Goal: Task Accomplishment & Management: Manage account settings

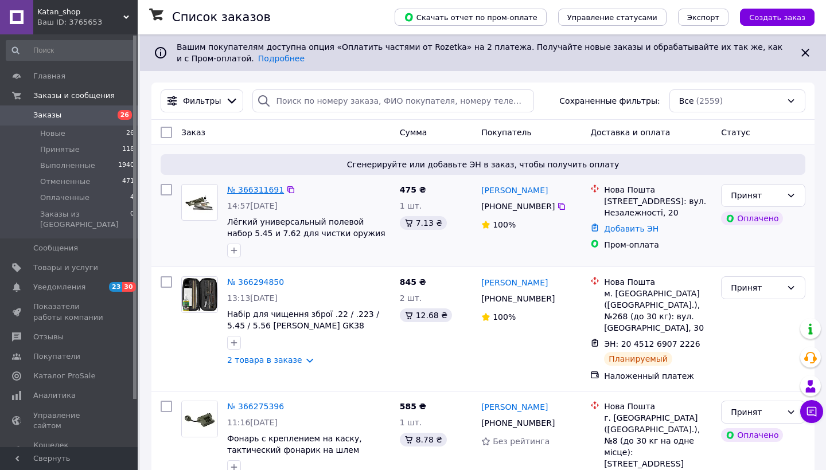
click at [251, 190] on link "№ 366311691" at bounding box center [255, 189] width 57 height 9
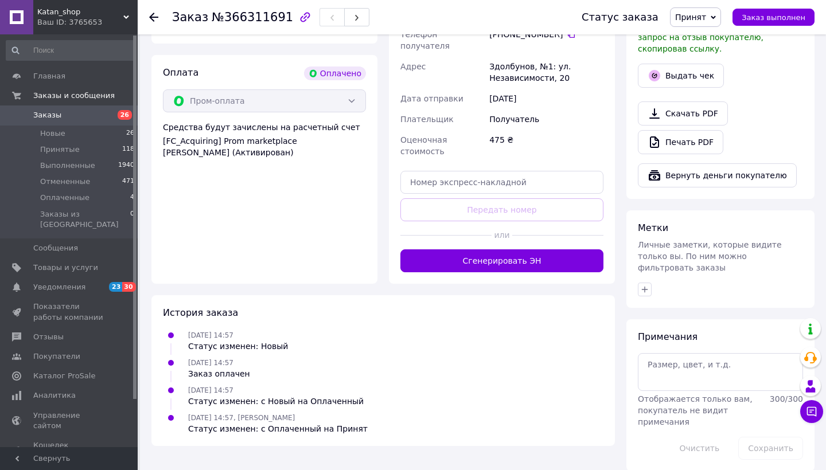
scroll to position [675, 0]
click at [484, 250] on button "Сгенерировать ЭН" at bounding box center [501, 261] width 203 height 23
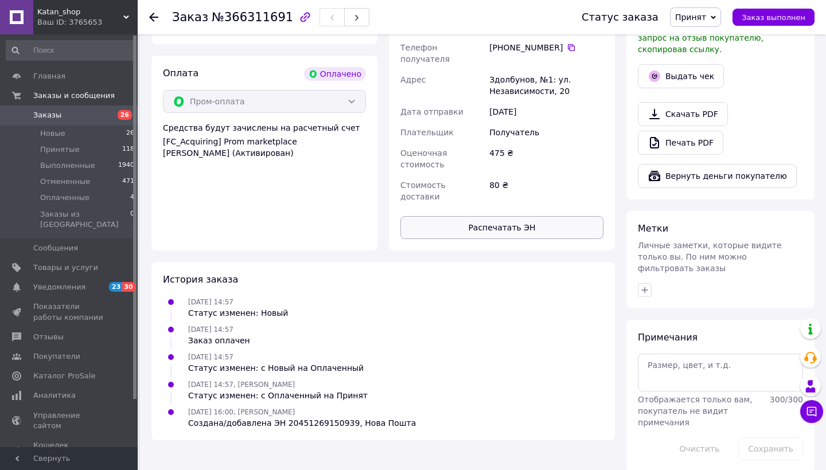
click at [505, 216] on button "Распечатать ЭН" at bounding box center [501, 227] width 203 height 23
click at [50, 332] on span "Отзывы" at bounding box center [48, 337] width 30 height 10
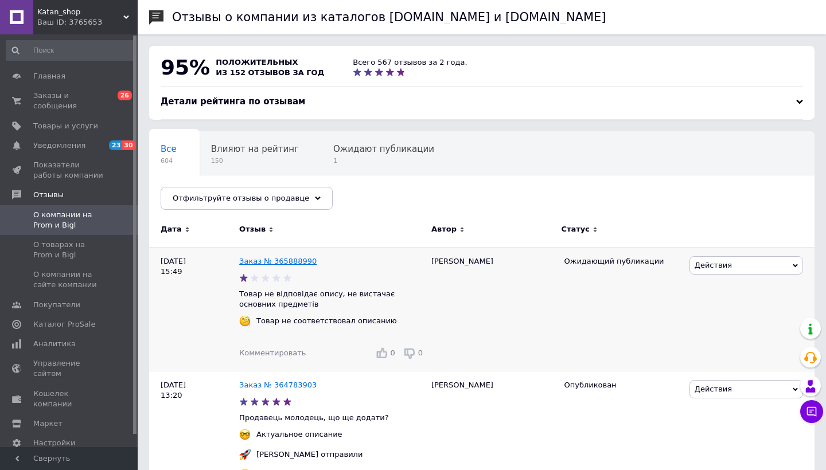
click at [264, 263] on link "Заказ № 365888990" at bounding box center [277, 261] width 77 height 9
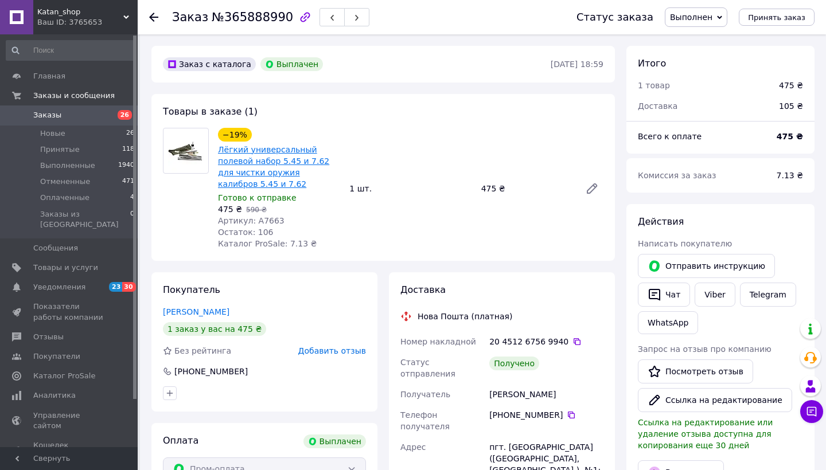
click at [291, 167] on link "Лёгкий универсальный полевой набор 5.45 и 7.62 для чистки оружия калибров 5.45 …" at bounding box center [273, 167] width 111 height 44
click at [50, 116] on span "Заказы" at bounding box center [47, 115] width 28 height 10
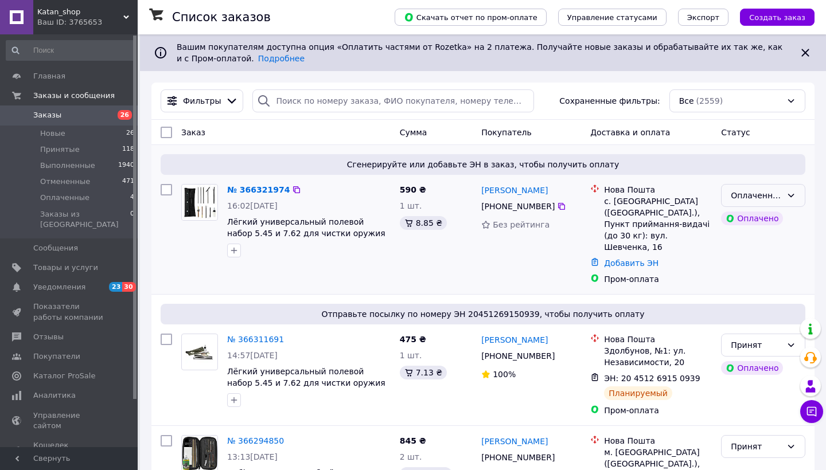
click at [780, 194] on div "Оплаченный" at bounding box center [755, 195] width 51 height 13
click at [762, 220] on li "Принят" at bounding box center [762, 220] width 83 height 21
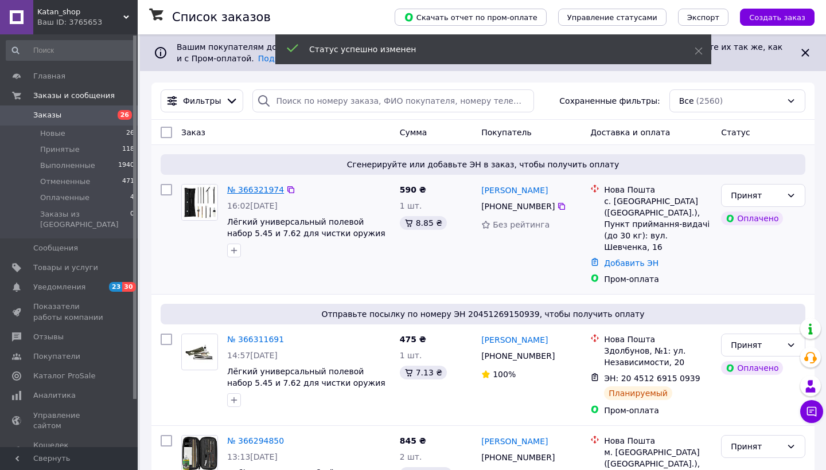
click at [249, 192] on link "№ 366321974" at bounding box center [255, 189] width 57 height 9
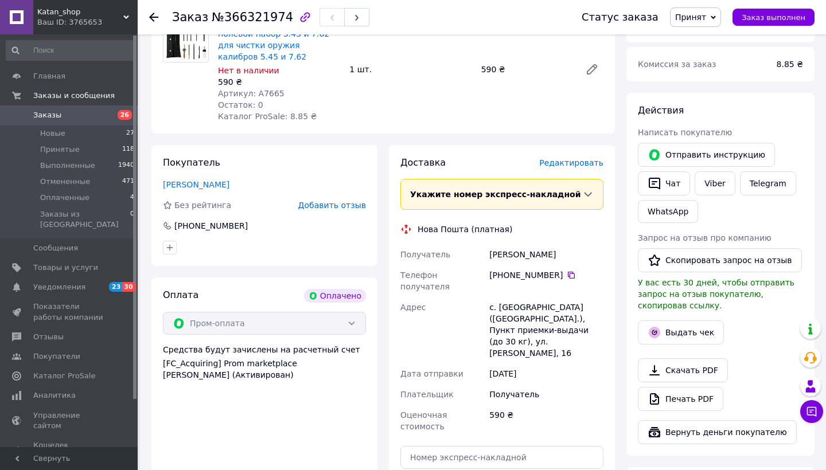
scroll to position [489, 0]
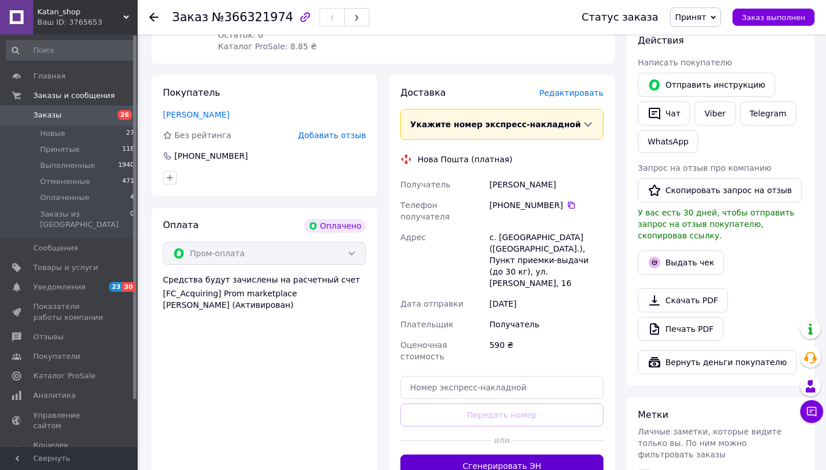
click at [492, 455] on button "Сгенерировать ЭН" at bounding box center [501, 466] width 203 height 23
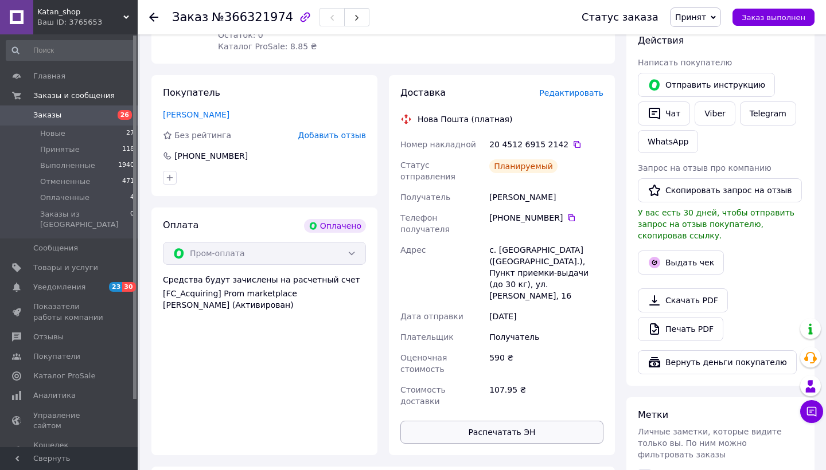
click at [524, 421] on button "Распечатать ЭН" at bounding box center [501, 432] width 203 height 23
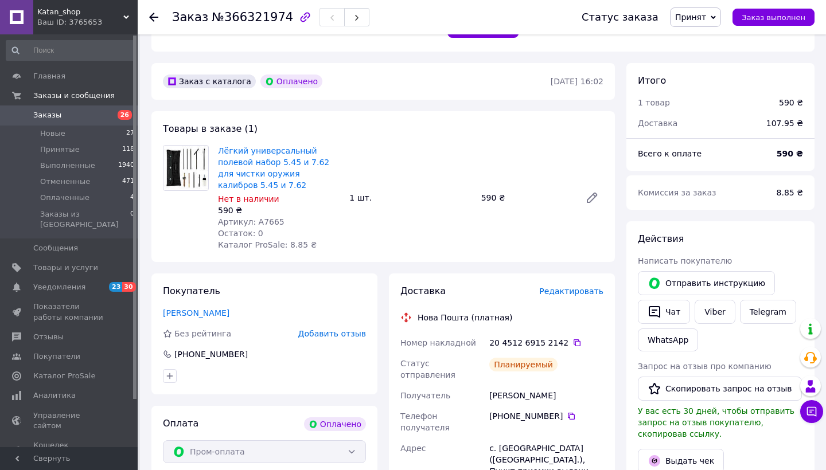
scroll to position [471, 0]
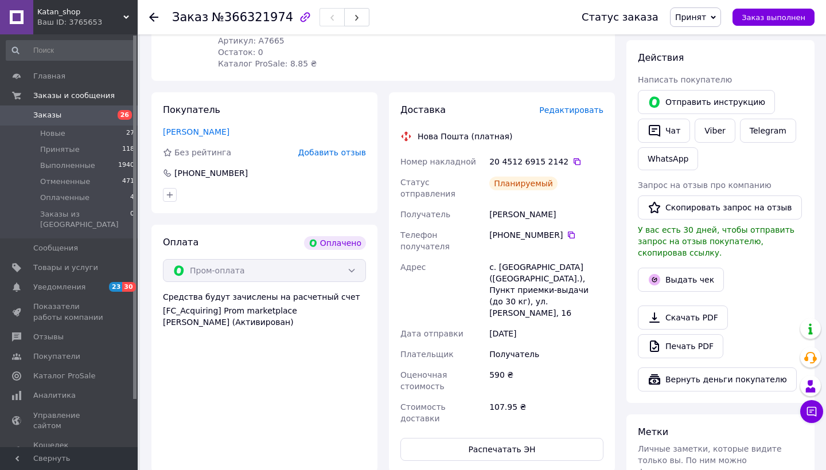
click at [531, 365] on div "590 ₴" at bounding box center [546, 381] width 119 height 32
click at [511, 438] on button "Распечатать ЭН" at bounding box center [501, 449] width 203 height 23
click at [562, 67] on div "Товары в заказе (1) Лёгкий универсальный полевой набор 5.45 и 7.62 для чистки о…" at bounding box center [382, 5] width 463 height 151
click at [471, 438] on button "Распечатать ЭН" at bounding box center [501, 449] width 203 height 23
click at [466, 438] on button "Распечатать ЭН" at bounding box center [501, 449] width 203 height 23
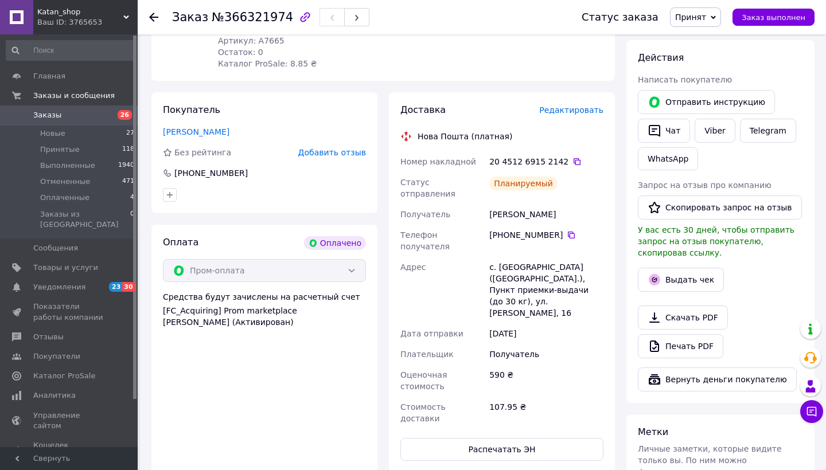
click at [44, 115] on span "Заказы" at bounding box center [47, 115] width 28 height 10
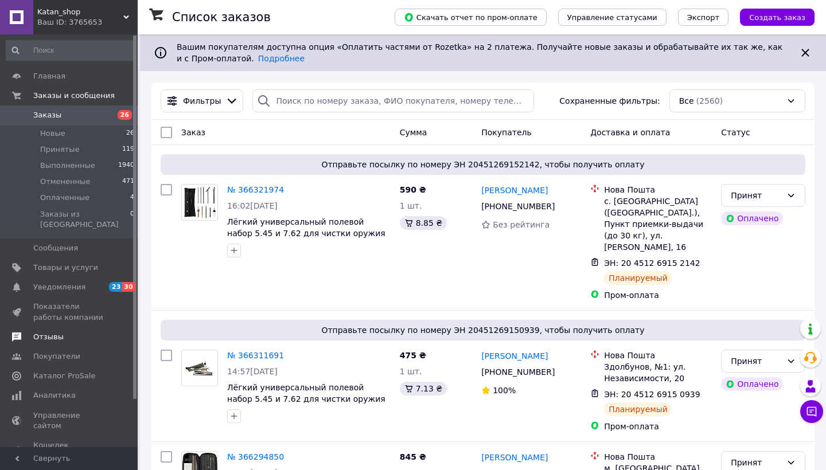
click at [51, 332] on span "Отзывы" at bounding box center [48, 337] width 30 height 10
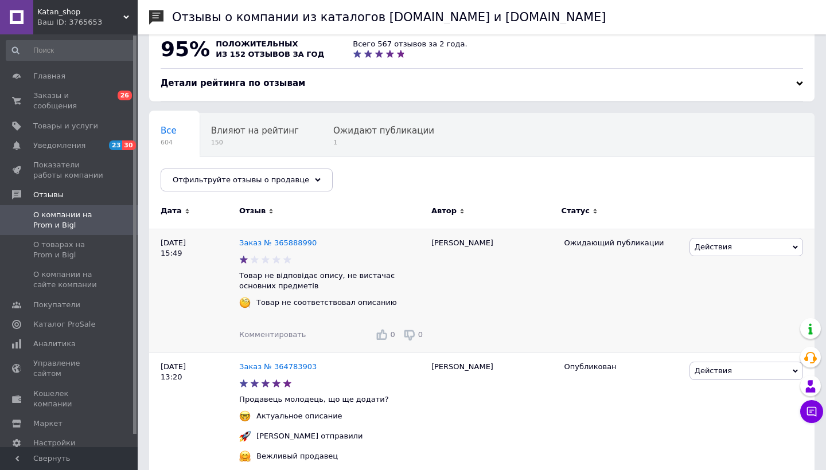
scroll to position [18, 0]
click at [49, 241] on span "О товарах на Prom и Bigl" at bounding box center [69, 250] width 73 height 21
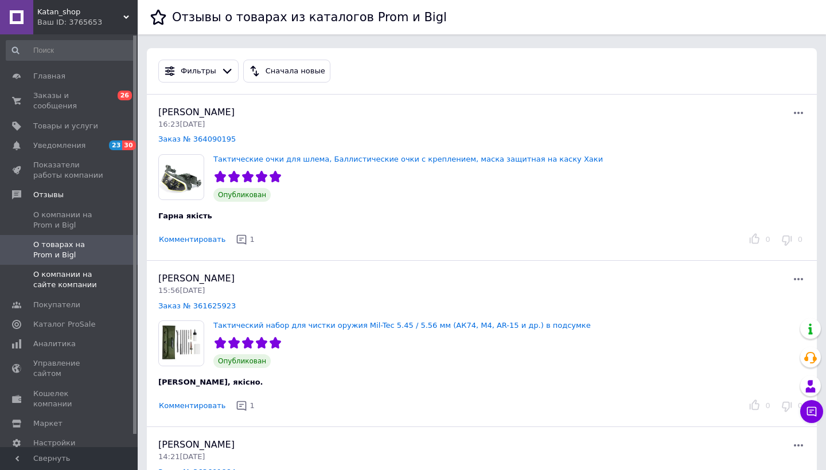
click at [66, 280] on span "О компании на сайте компании" at bounding box center [69, 279] width 73 height 21
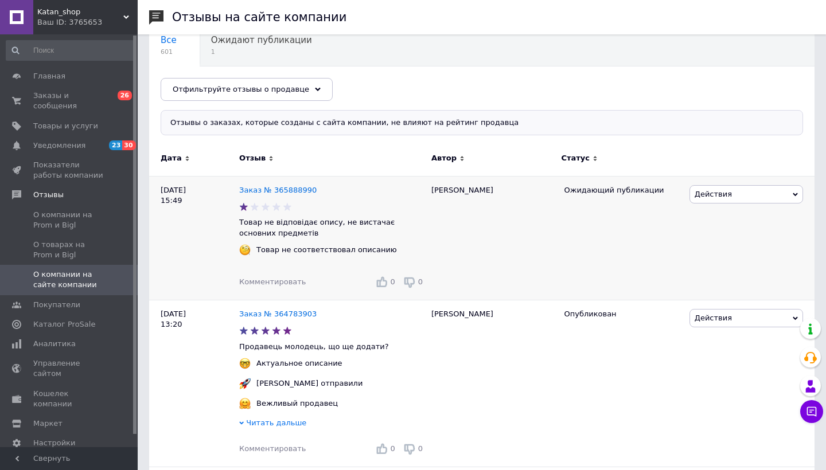
scroll to position [16, 0]
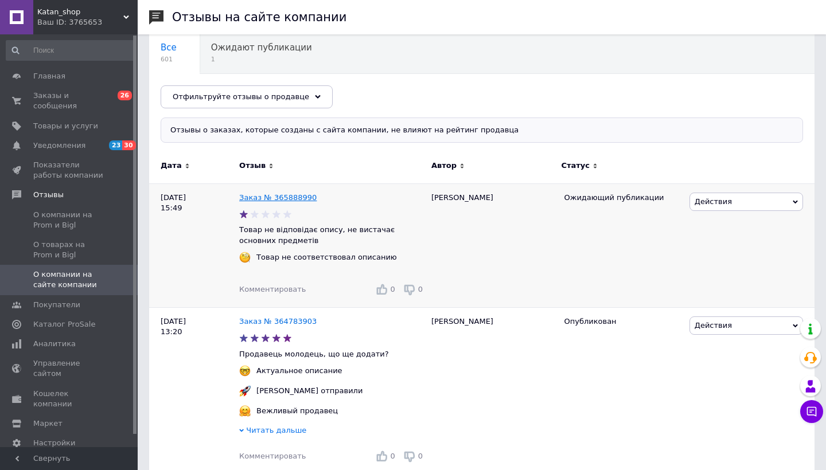
click at [273, 196] on link "Заказ № 365888990" at bounding box center [277, 197] width 77 height 9
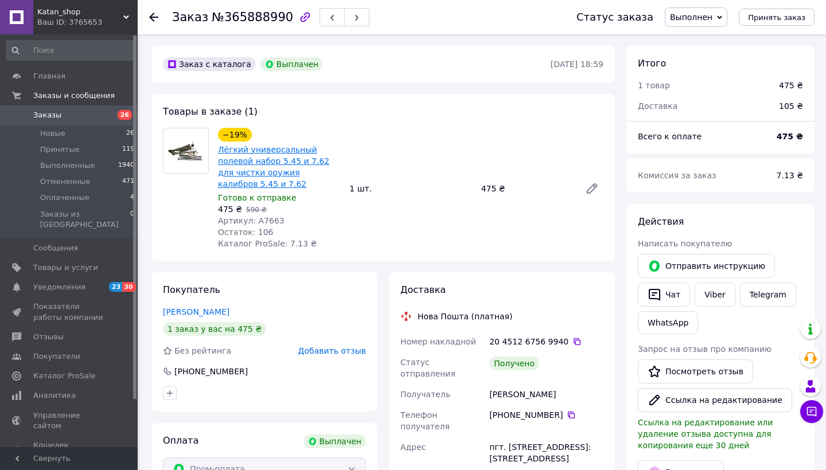
click at [258, 161] on link "Лёгкий универсальный полевой набор 5.45 и 7.62 для чистки оружия калибров 5.45 …" at bounding box center [273, 167] width 111 height 44
